Goal: Participate in discussion

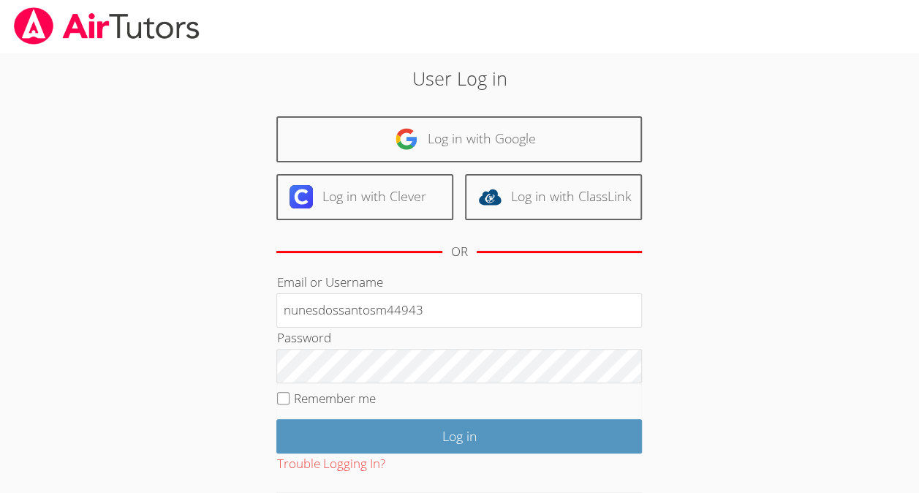
type input "nunesdossantosm44943"
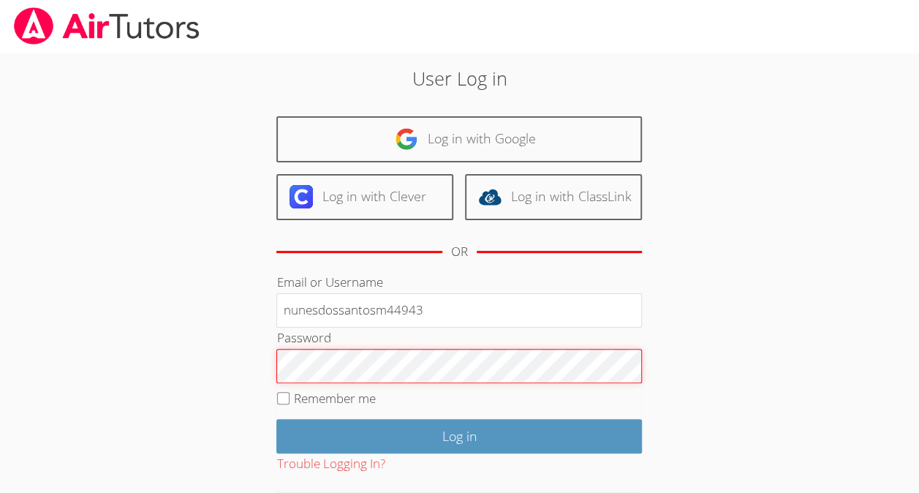
click at [276, 419] on input "Log in" at bounding box center [458, 436] width 365 height 34
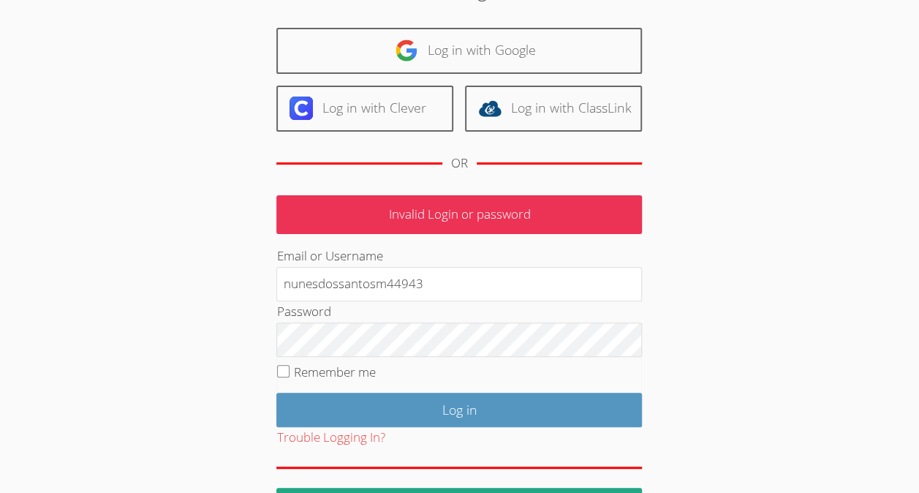
scroll to position [136, 0]
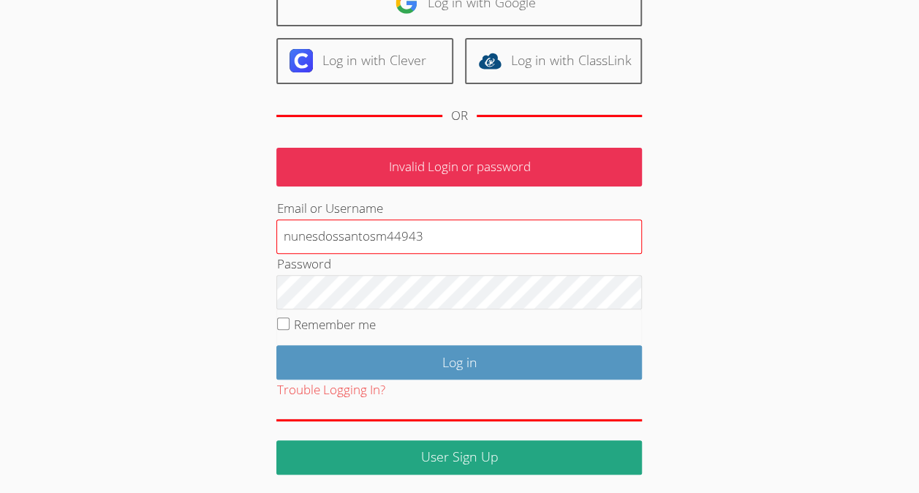
click at [468, 239] on input "nunesdossantosm44943" at bounding box center [458, 236] width 365 height 35
type input "n"
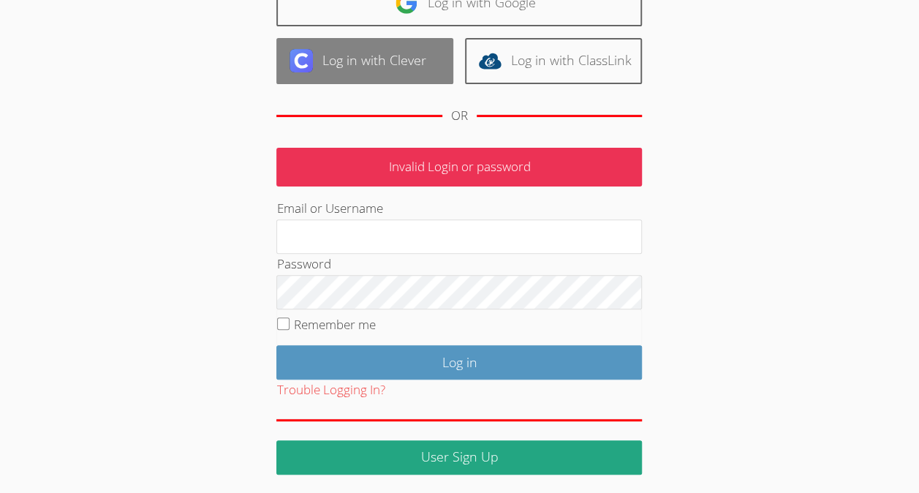
click at [348, 52] on link "Log in with Clever" at bounding box center [364, 61] width 177 height 46
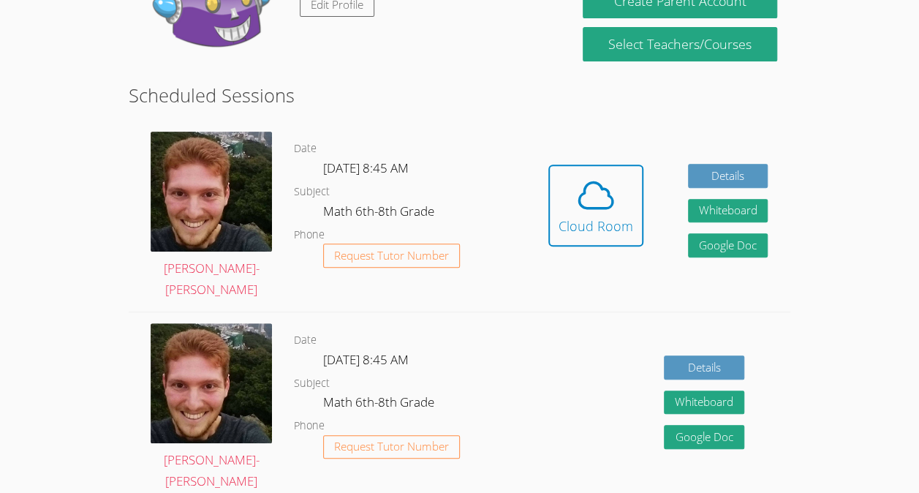
scroll to position [206, 0]
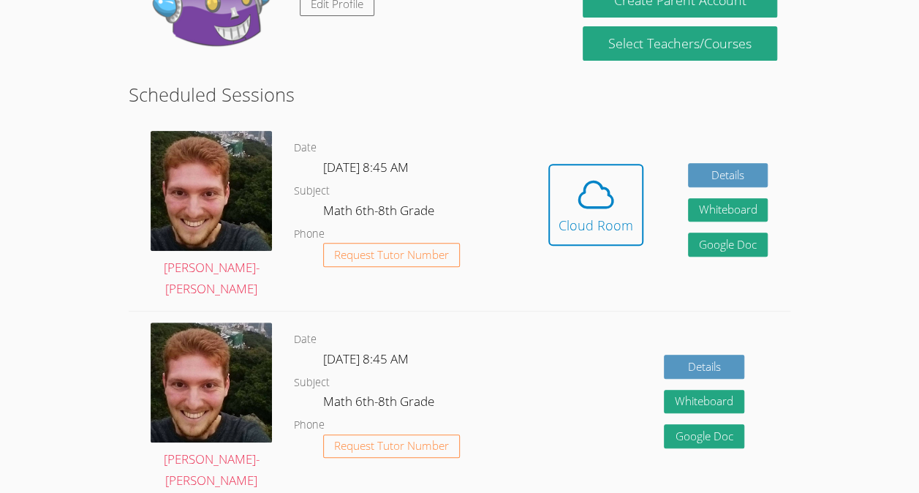
click at [544, 232] on div "Hidden Cloud Room Details Whiteboard Hidden Google Doc" at bounding box center [657, 215] width 265 height 191
click at [547, 230] on div "Hidden Cloud Room Details Whiteboard Hidden Google Doc" at bounding box center [657, 215] width 265 height 191
click at [567, 215] on div "Cloud Room" at bounding box center [595, 225] width 75 height 20
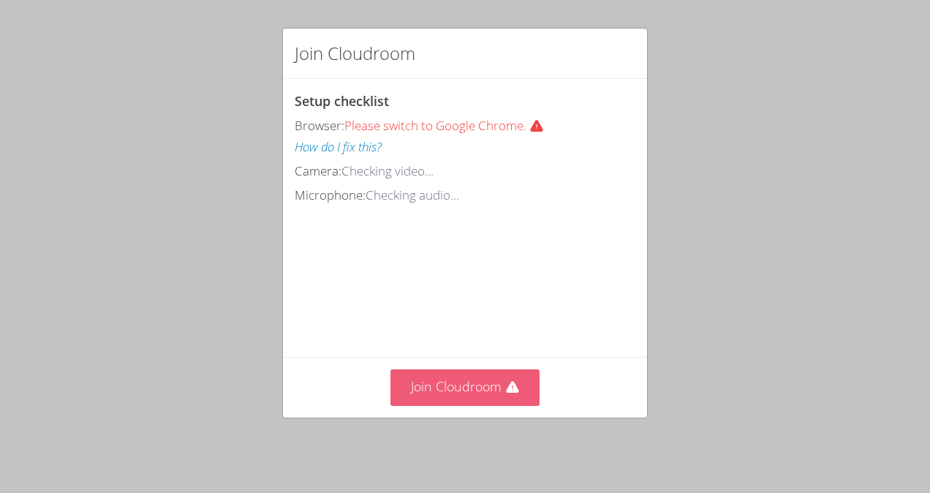
click at [435, 405] on button "Join Cloudroom" at bounding box center [465, 387] width 150 height 36
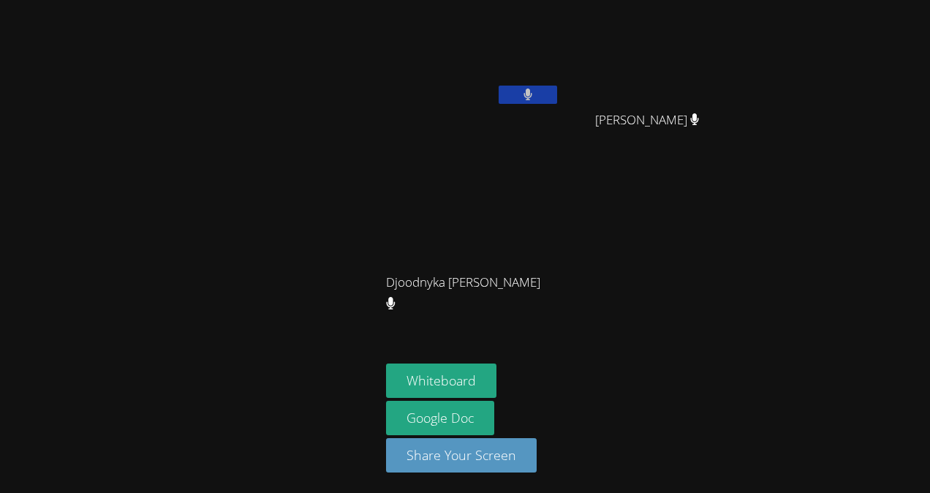
click at [547, 101] on button at bounding box center [527, 95] width 58 height 18
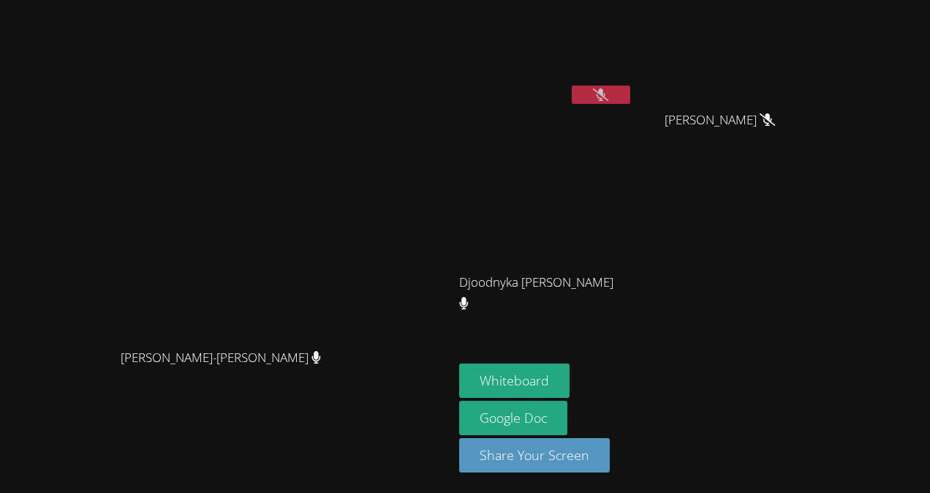
click at [593, 91] on button at bounding box center [600, 95] width 58 height 18
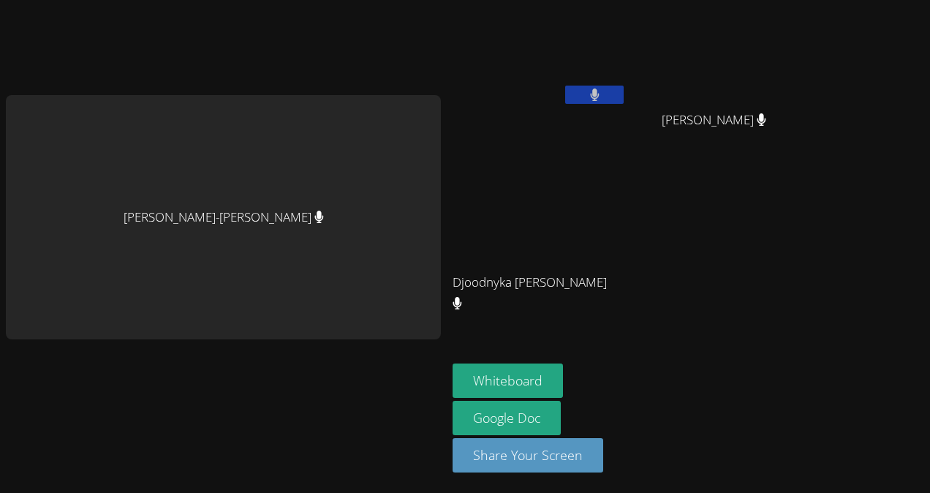
click at [831, 342] on div "Vincent Astray-Caneda Melyssa Nunes Dos Santos Jean Theragene Jean Theragene Dj…" at bounding box center [465, 246] width 930 height 493
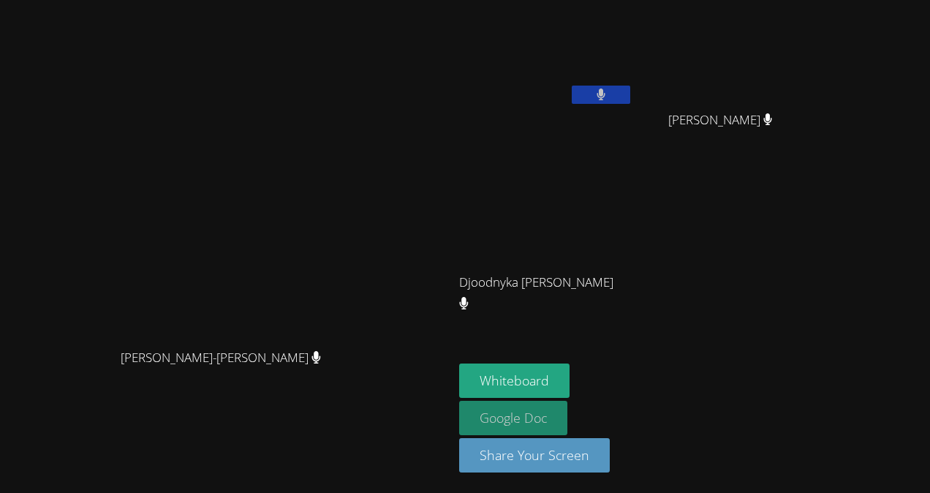
click at [550, 412] on link "Google Doc" at bounding box center [513, 417] width 108 height 34
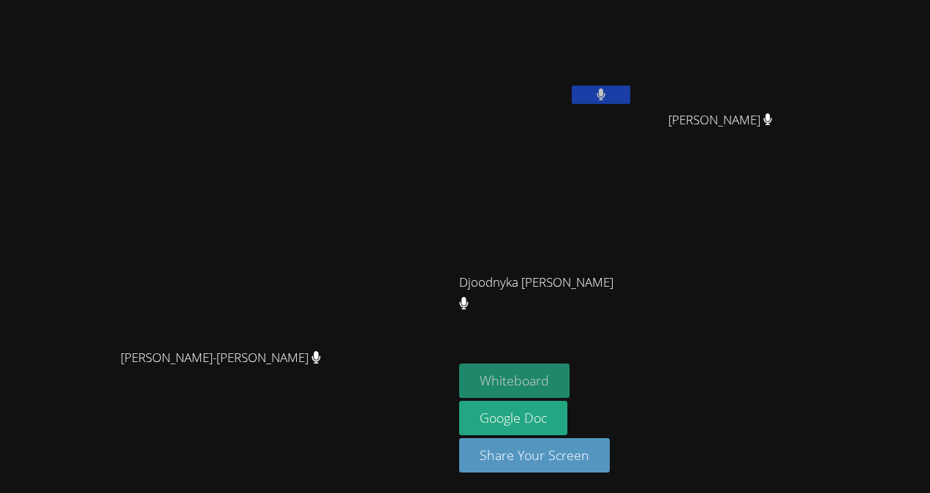
click at [569, 381] on button "Whiteboard" at bounding box center [514, 380] width 110 height 34
click at [624, 91] on button at bounding box center [600, 95] width 58 height 18
click at [607, 90] on icon at bounding box center [600, 94] width 15 height 12
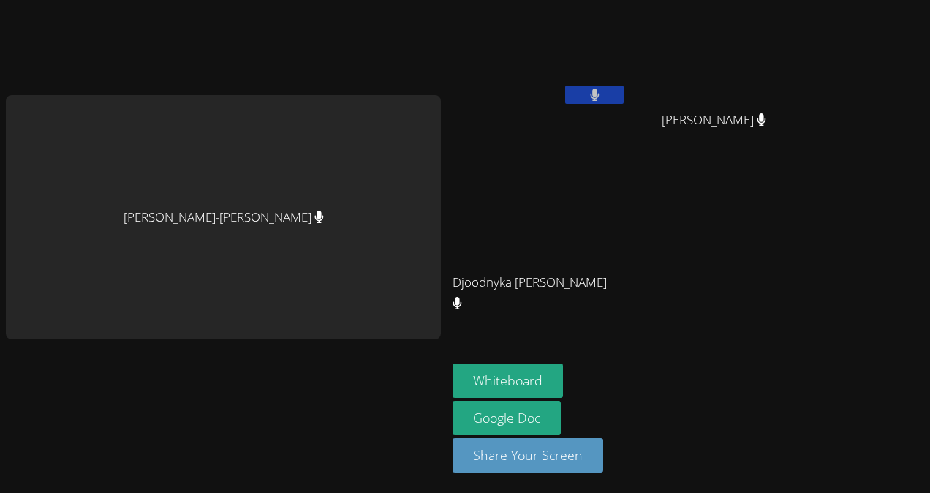
click at [734, 118] on div "Jean Theragene" at bounding box center [719, 133] width 174 height 58
click at [760, 163] on div "Melyssa Nunes Dos Santos Jean Theragene Jean Theragene Djoodnyka Dorvilus Djood…" at bounding box center [629, 165] width 354 height 319
click at [508, 374] on button "Whiteboard" at bounding box center [507, 380] width 110 height 34
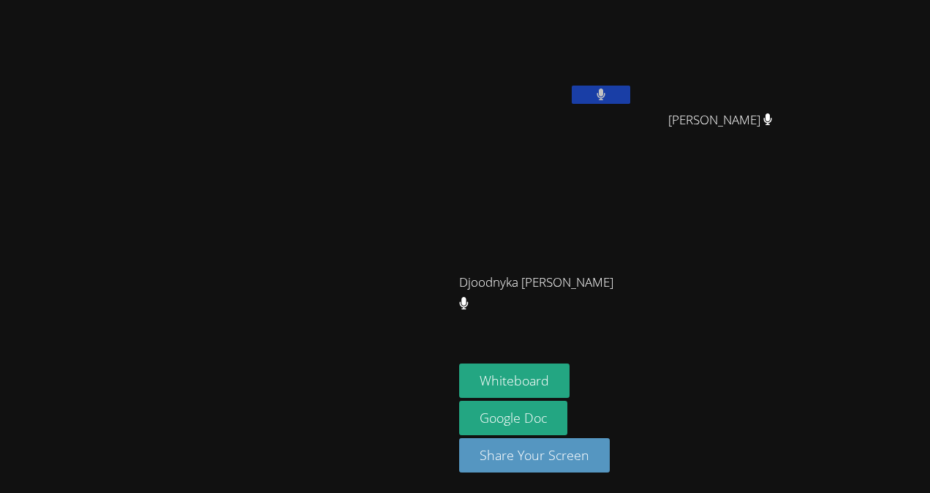
click at [633, 117] on div "Melyssa Nunes Dos Santos" at bounding box center [546, 84] width 174 height 156
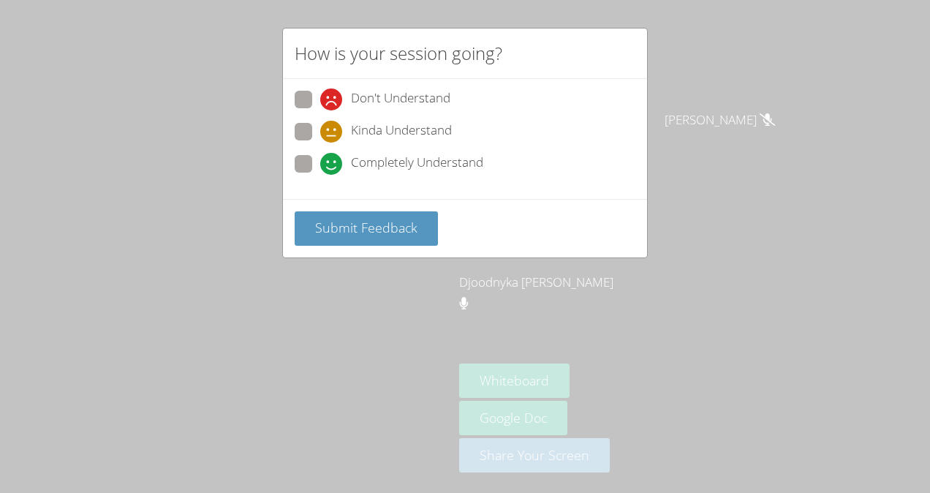
click at [425, 155] on span "Completely Understand" at bounding box center [417, 164] width 132 height 22
click at [333, 155] on input "Completely Understand" at bounding box center [326, 161] width 12 height 12
radio input "true"
click at [403, 222] on span "Submit Feedback" at bounding box center [366, 228] width 102 height 18
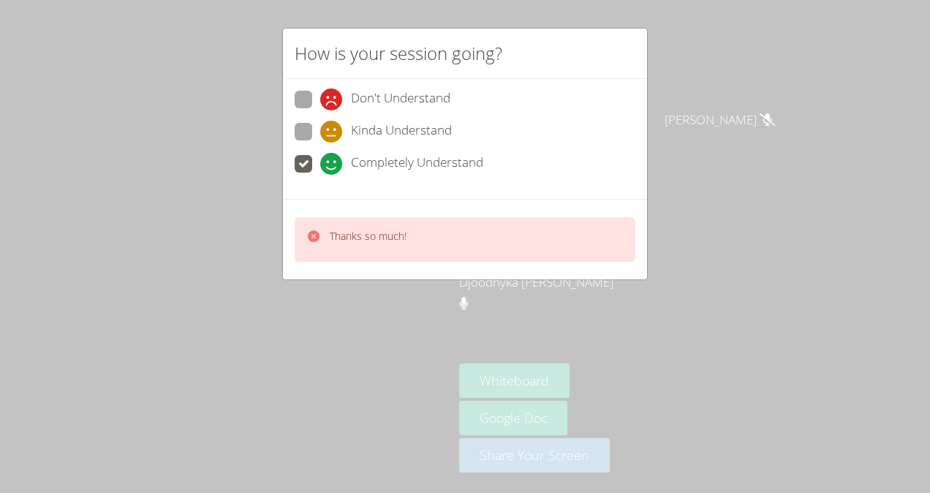
click at [289, 133] on div "Don't Understand Kinda Understand Completely Understand" at bounding box center [465, 139] width 364 height 120
click at [312, 127] on label "Kinda Understand" at bounding box center [373, 133] width 157 height 20
click at [320, 127] on input "Kinda Understand" at bounding box center [326, 129] width 12 height 12
radio input "true"
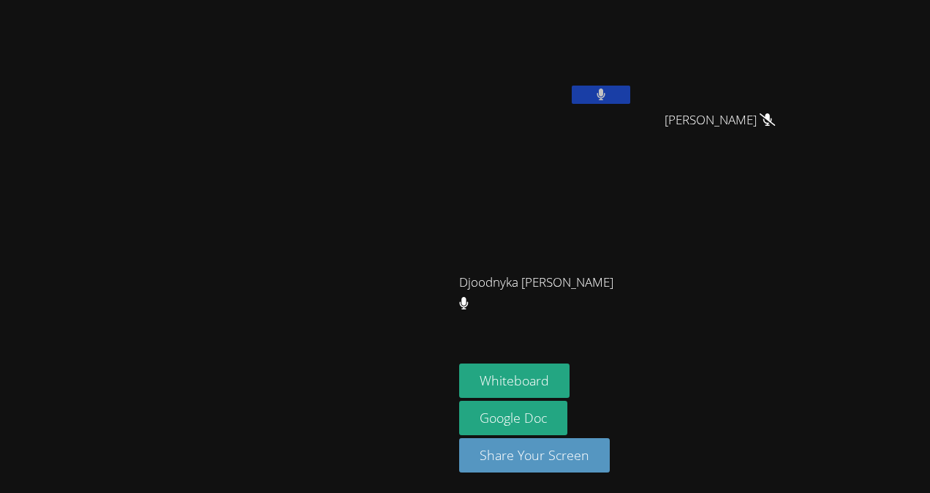
click at [630, 88] on button at bounding box center [600, 95] width 58 height 18
click at [447, 7] on div "Vincent Astray-Caneda" at bounding box center [226, 246] width 441 height 481
